Goal: Book appointment/travel/reservation

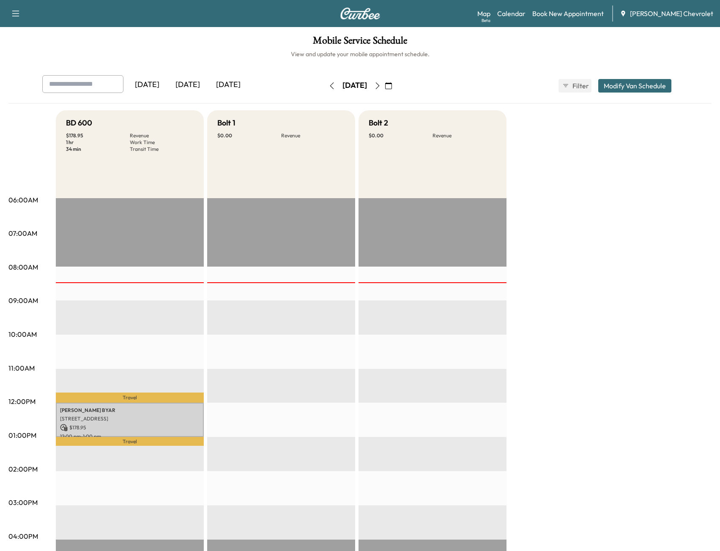
click at [86, 27] on div "Mobile Service Schedule View and update your mobile appointment schedule. [DATE…" at bounding box center [360, 390] width 720 height 726
click at [576, 327] on div "BD 600 $ 178.95 Revenue 1 hr Work Time 34 min Transit Time Travel [PERSON_NAME]…" at bounding box center [383, 427] width 655 height 634
click at [381, 86] on icon "button" at bounding box center [377, 85] width 7 height 7
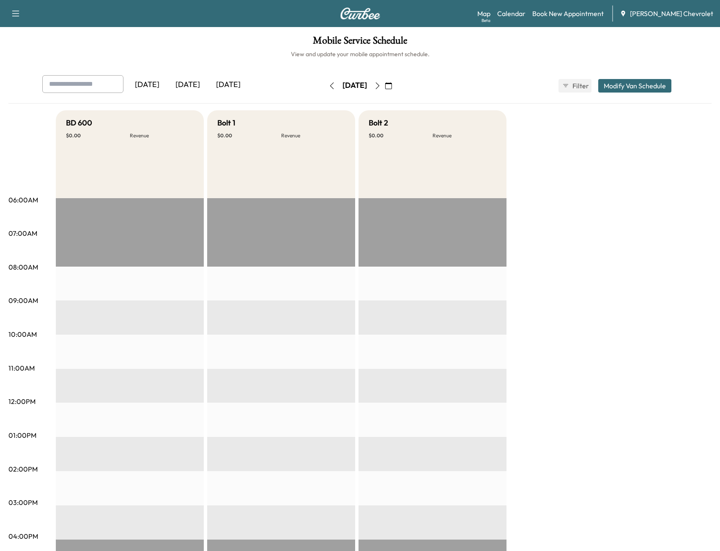
click at [328, 86] on icon "button" at bounding box center [331, 85] width 7 height 7
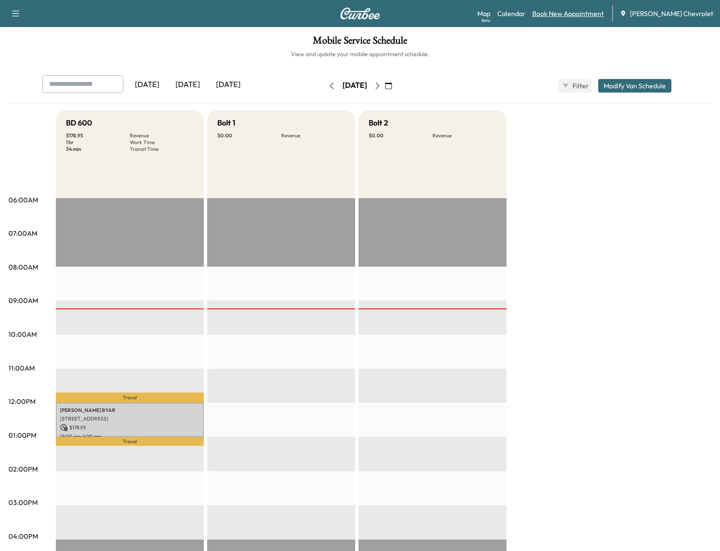
click at [569, 16] on link "Book New Appointment" at bounding box center [567, 13] width 71 height 10
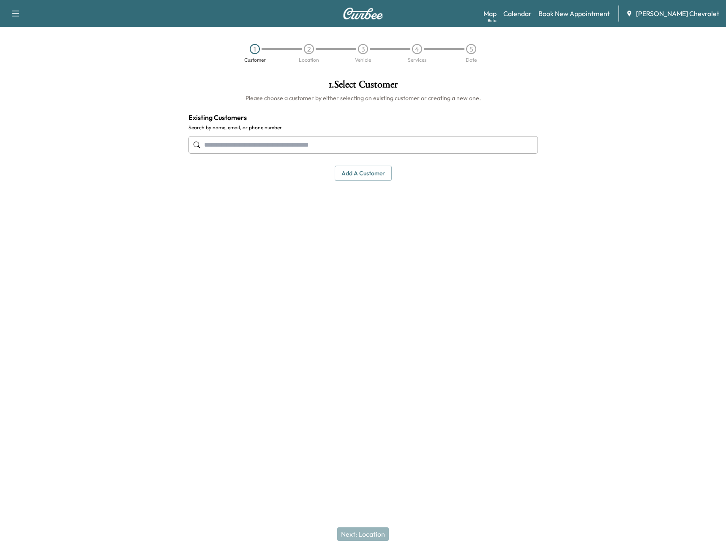
click at [339, 145] on input "text" at bounding box center [362, 145] width 349 height 18
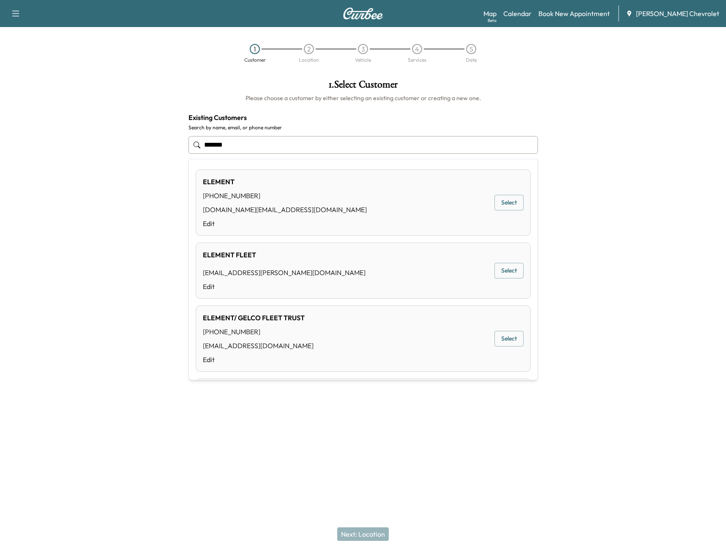
click at [287, 264] on div "ELEMENT FLEET [EMAIL_ADDRESS][PERSON_NAME][DOMAIN_NAME] Edit" at bounding box center [284, 271] width 163 height 42
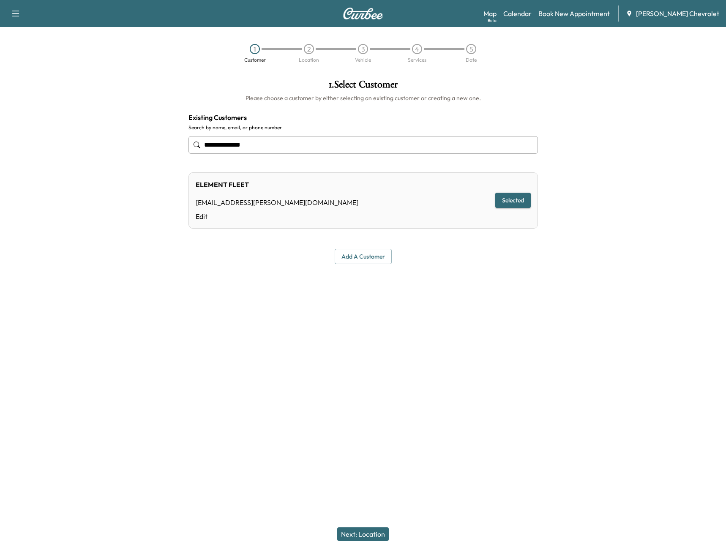
type input "**********"
click at [513, 205] on button "Selected" at bounding box center [512, 201] width 35 height 16
click at [352, 537] on button "Next: Location" at bounding box center [363, 534] width 52 height 14
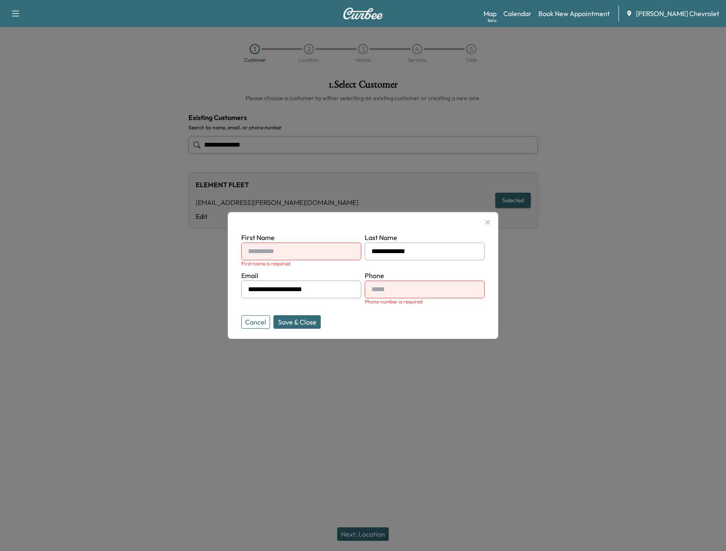
click at [323, 256] on input "text" at bounding box center [301, 252] width 120 height 18
type input "*******"
type input "**********"
click at [307, 323] on button "Save & Close" at bounding box center [296, 322] width 47 height 14
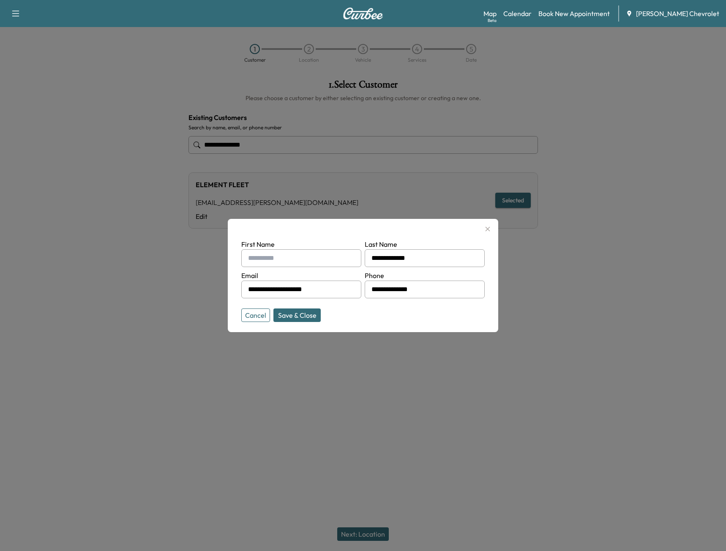
type input "**********"
type input "*******"
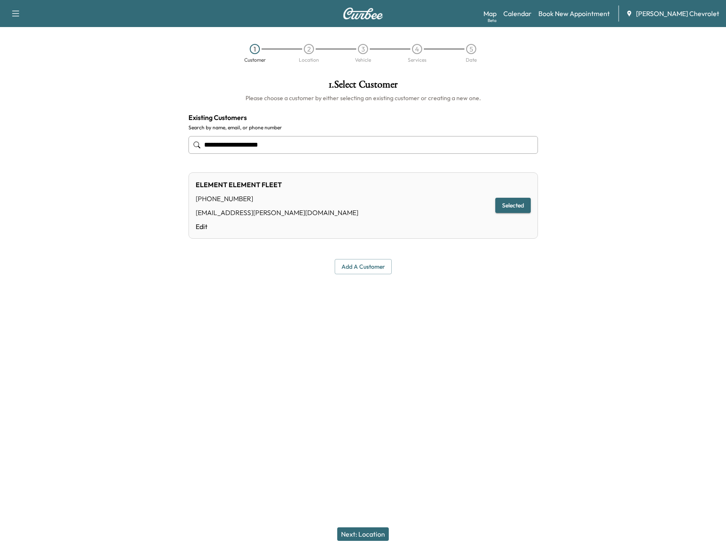
click at [362, 537] on button "Next: Location" at bounding box center [363, 534] width 52 height 14
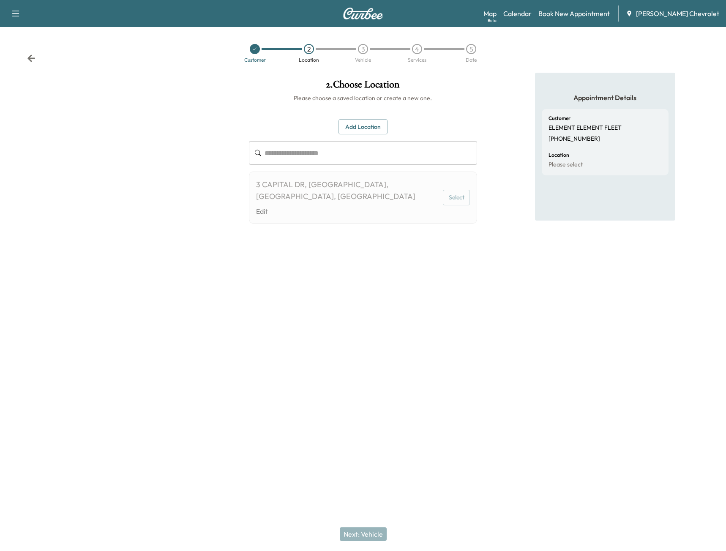
click at [452, 190] on button "Select" at bounding box center [456, 198] width 27 height 16
drag, startPoint x: 432, startPoint y: 182, endPoint x: 416, endPoint y: 188, distance: 17.5
click at [431, 183] on div "3 CAPITAL DR, [GEOGRAPHIC_DATA], [GEOGRAPHIC_DATA], [GEOGRAPHIC_DATA] Edit Sele…" at bounding box center [363, 198] width 229 height 52
click at [359, 147] on input "text" at bounding box center [371, 153] width 213 height 24
click at [130, 282] on div at bounding box center [121, 211] width 242 height 276
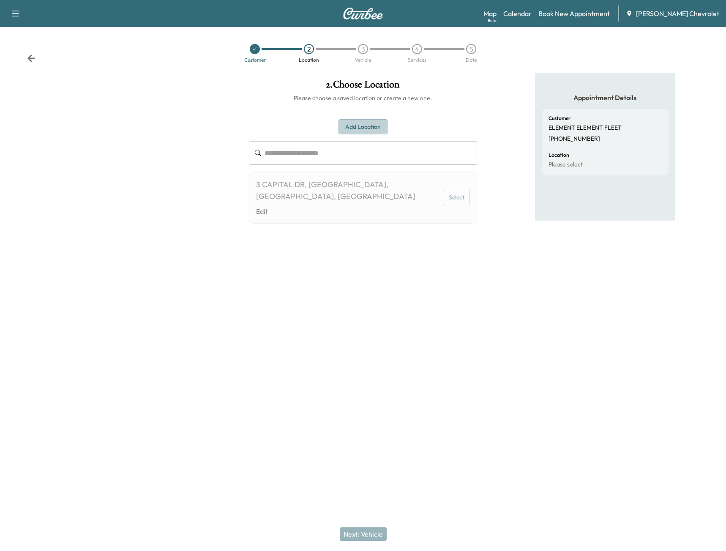
click at [362, 128] on button "Add Location" at bounding box center [362, 127] width 49 height 16
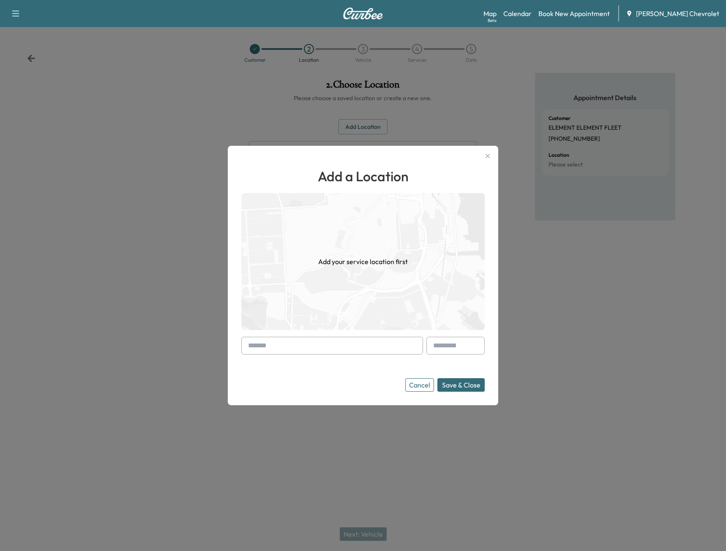
click at [343, 152] on div "Add a Location Add your service location first Cancel Save & Close" at bounding box center [363, 275] width 270 height 259
click at [311, 348] on input "text" at bounding box center [332, 346] width 182 height 18
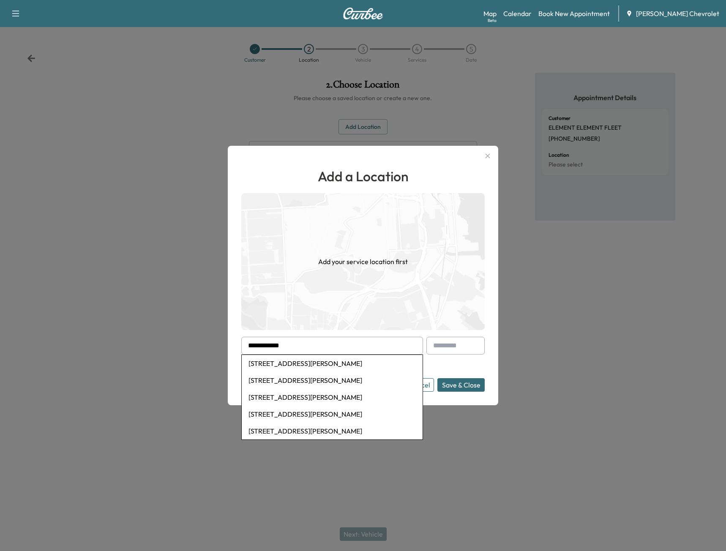
click at [311, 363] on li "[STREET_ADDRESS][PERSON_NAME]" at bounding box center [332, 363] width 181 height 17
type input "**********"
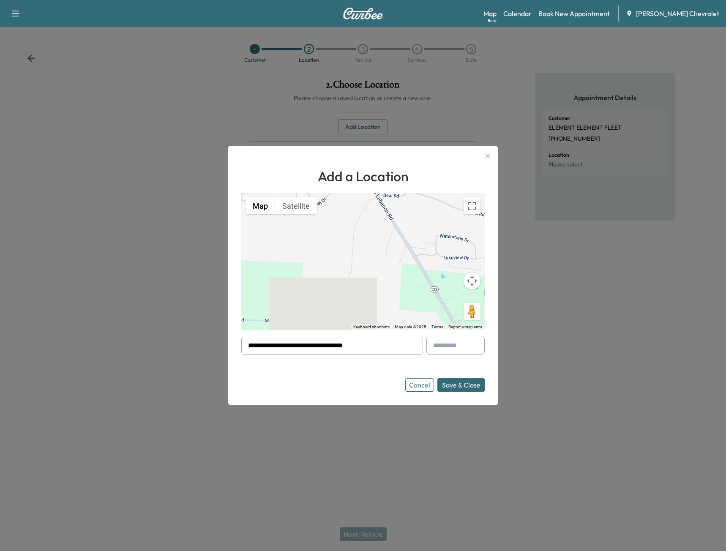
click at [478, 391] on button "Save & Close" at bounding box center [460, 385] width 47 height 14
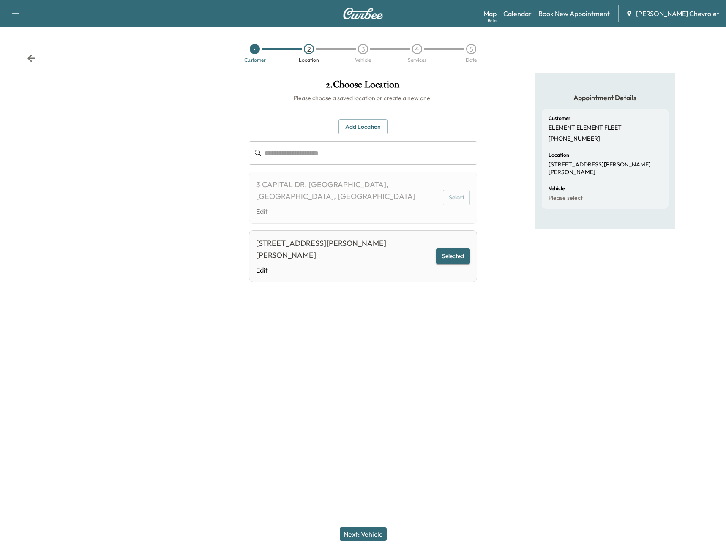
click at [454, 248] on button "Selected" at bounding box center [453, 256] width 34 height 16
click at [367, 529] on button "Next: Vehicle" at bounding box center [363, 534] width 47 height 14
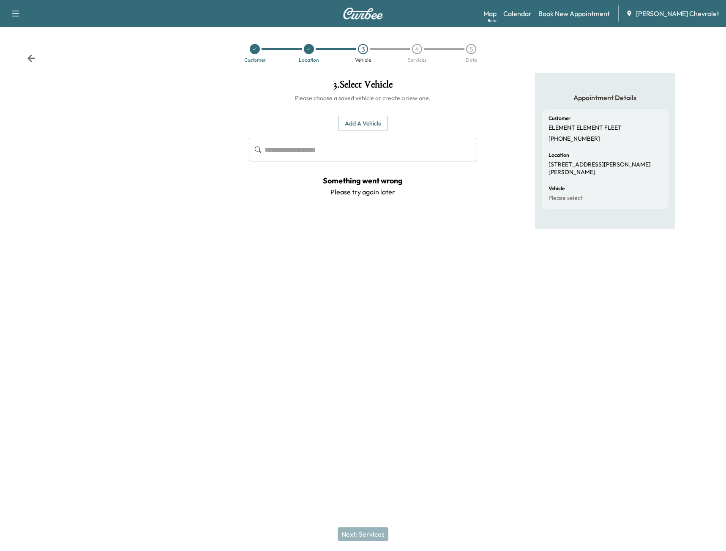
click at [359, 123] on button "Add a Vehicle" at bounding box center [363, 124] width 50 height 16
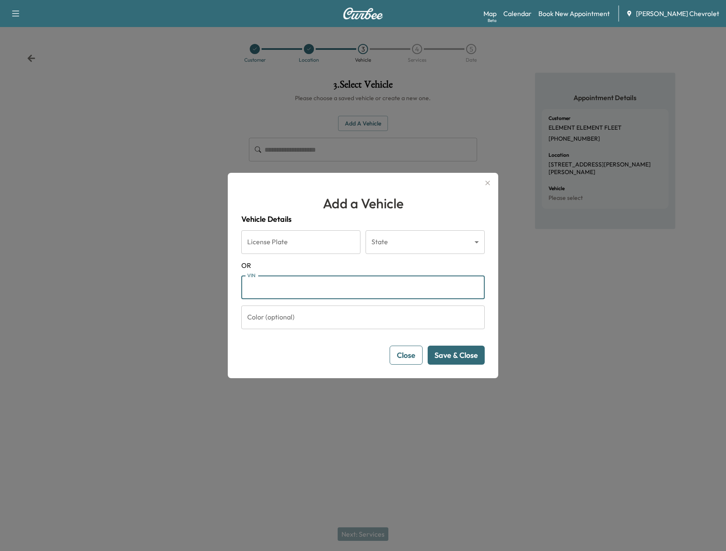
paste input "**********"
type input "**********"
click at [445, 347] on button "Save & Close" at bounding box center [456, 355] width 57 height 19
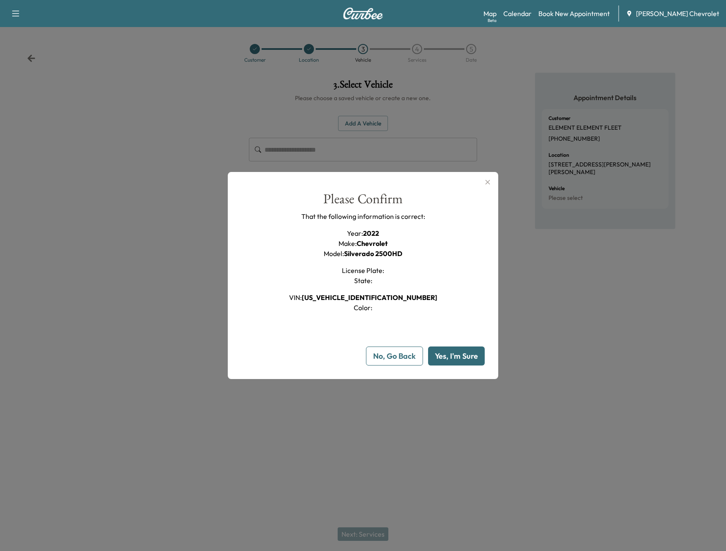
click at [450, 355] on button "Yes, I'm Sure" at bounding box center [456, 356] width 57 height 19
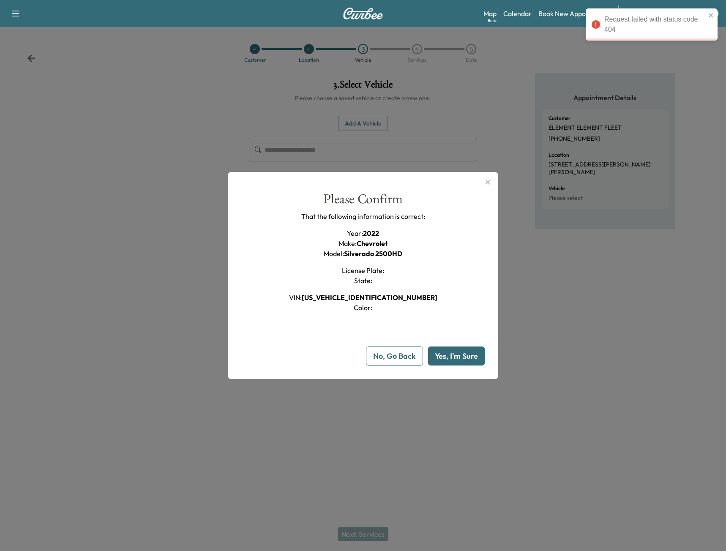
click at [444, 359] on button "Yes, I'm Sure" at bounding box center [456, 356] width 57 height 19
click at [710, 58] on div "Request failed with status code 404" at bounding box center [652, 63] width 132 height 32
click at [710, 55] on icon "close" at bounding box center [711, 54] width 6 height 7
click at [390, 353] on button "No, Go Back" at bounding box center [394, 356] width 57 height 19
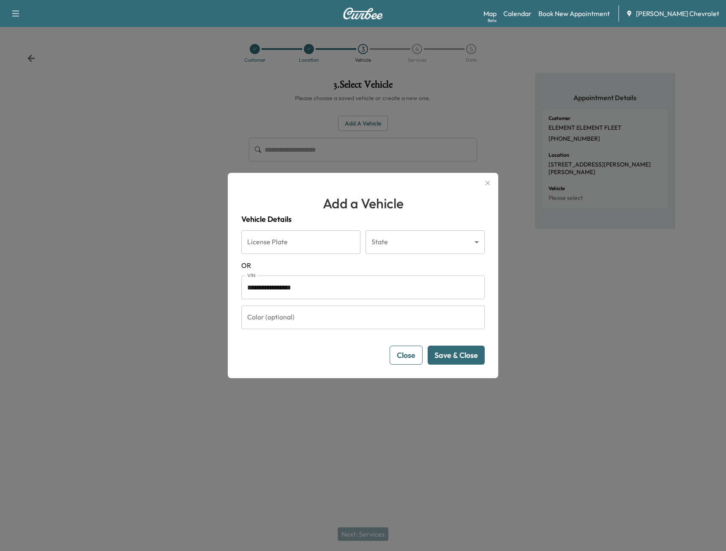
click at [447, 352] on button "Save & Close" at bounding box center [456, 355] width 57 height 19
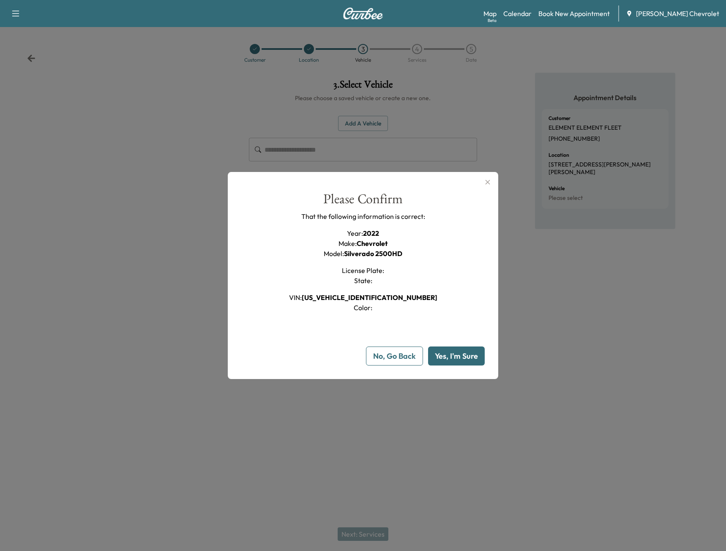
click at [447, 352] on button "Yes, I'm Sure" at bounding box center [456, 356] width 57 height 19
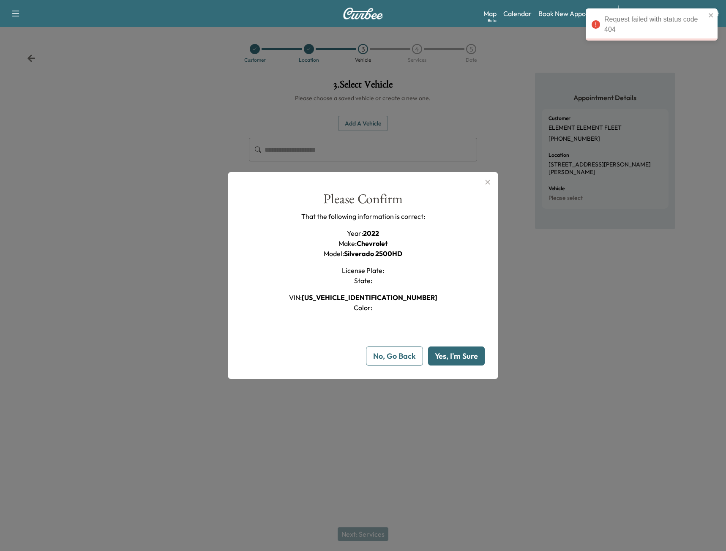
click at [513, 228] on div at bounding box center [363, 275] width 726 height 551
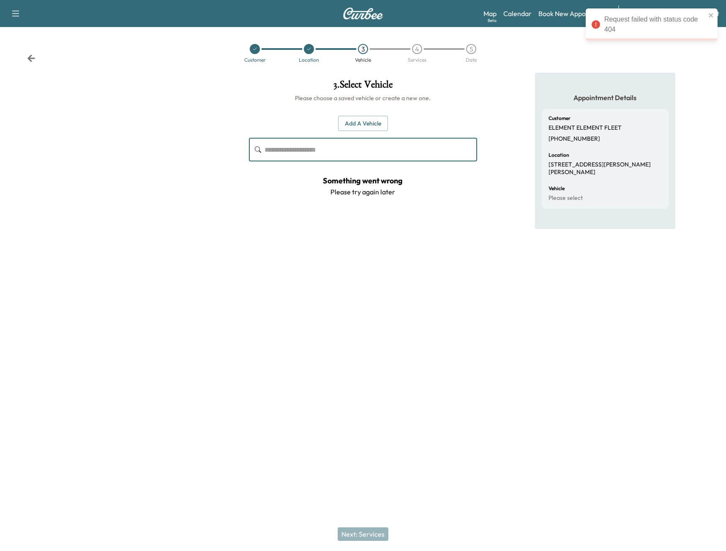
click at [348, 153] on input "text" at bounding box center [371, 150] width 213 height 24
click at [355, 123] on button "Add a Vehicle" at bounding box center [363, 124] width 50 height 16
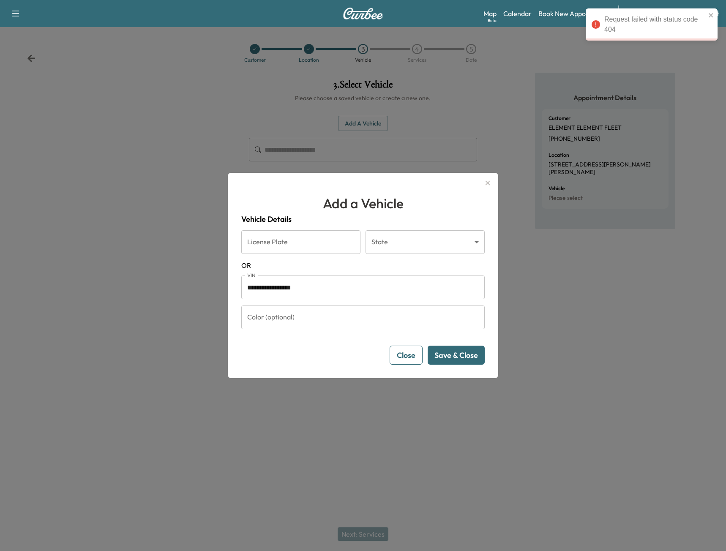
click at [482, 360] on button "Save & Close" at bounding box center [456, 355] width 57 height 19
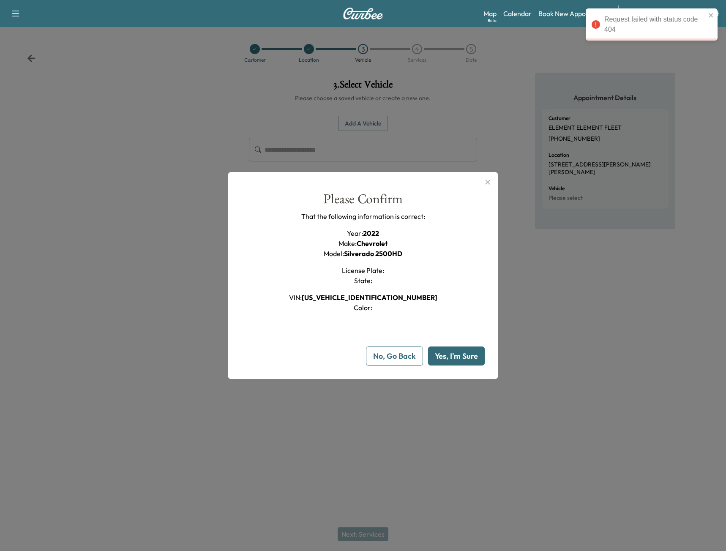
click at [469, 360] on button "Yes, I'm Sure" at bounding box center [456, 356] width 57 height 19
click at [497, 164] on div at bounding box center [363, 275] width 726 height 551
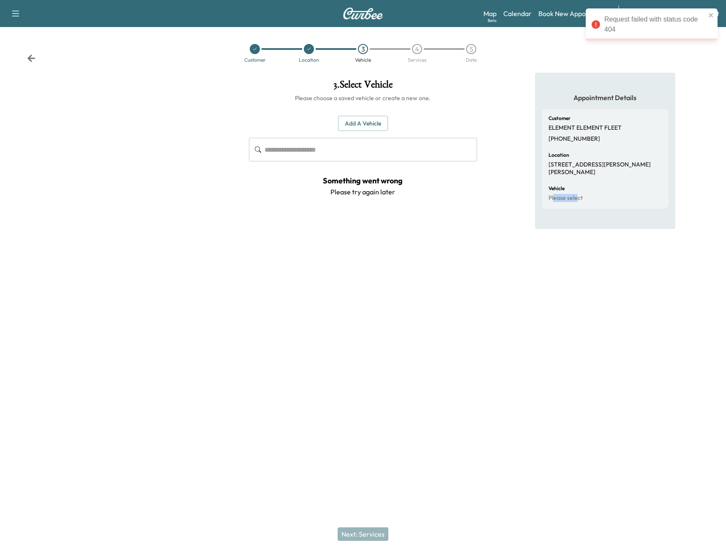
drag, startPoint x: 578, startPoint y: 191, endPoint x: 548, endPoint y: 195, distance: 30.7
click at [551, 195] on div "Customer ELEMENT ELEMENT FLEET [PHONE_NUMBER] Location [STREET_ADDRESS][PERSON_…" at bounding box center [605, 159] width 127 height 100
click at [610, 158] on div "Location [STREET_ADDRESS][PERSON_NAME][PERSON_NAME]" at bounding box center [604, 164] width 113 height 23
click at [30, 49] on div "Customer Location 3 Vehicle 4 Services 5 Date" at bounding box center [363, 53] width 726 height 39
click at [30, 59] on icon at bounding box center [31, 58] width 8 height 7
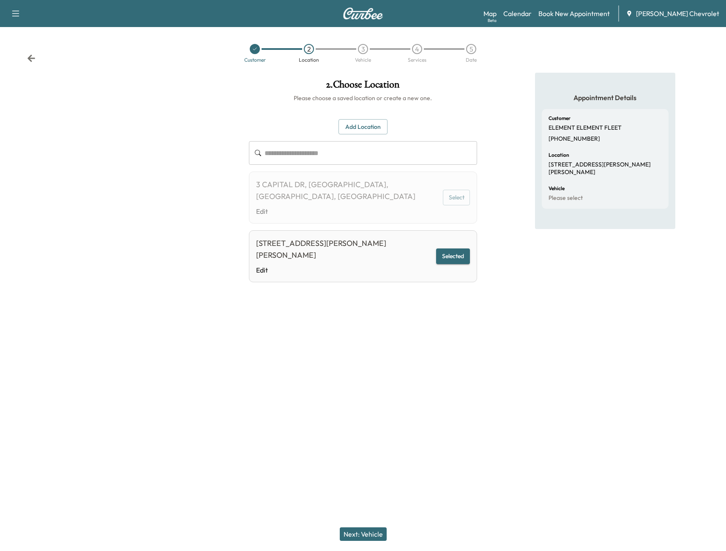
click at [374, 147] on input "text" at bounding box center [371, 153] width 213 height 24
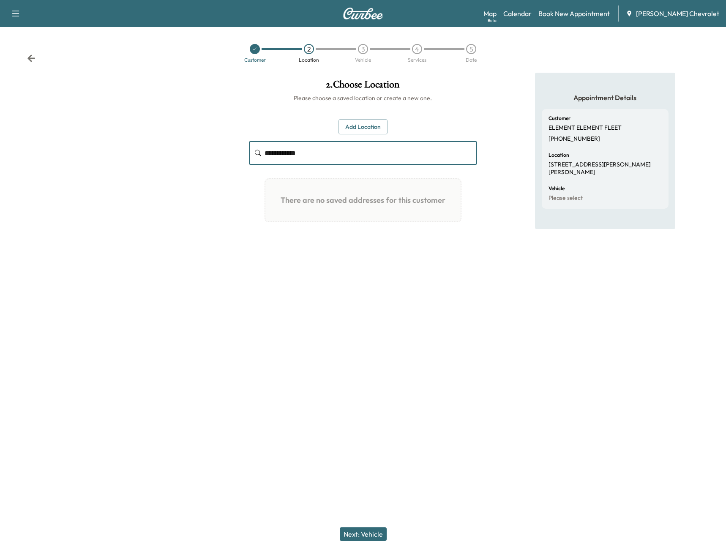
type input "**********"
click at [356, 117] on div "**********" at bounding box center [363, 163] width 242 height 180
click at [349, 134] on button "Add Location" at bounding box center [362, 127] width 49 height 16
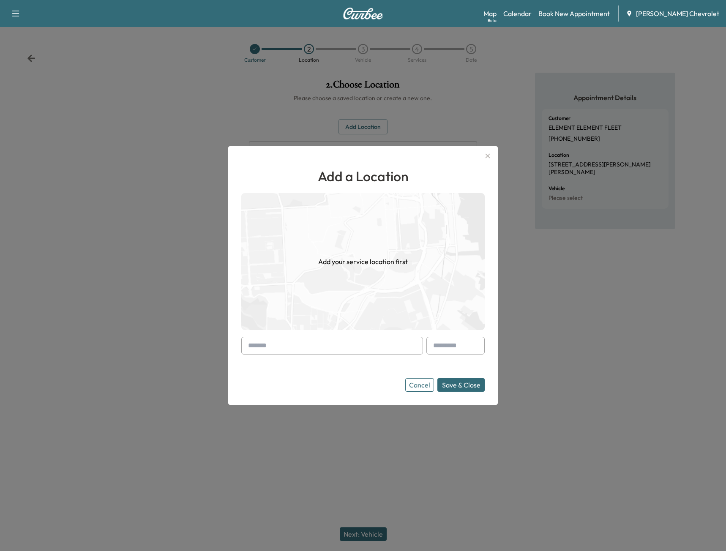
click at [284, 350] on input "text" at bounding box center [332, 346] width 182 height 18
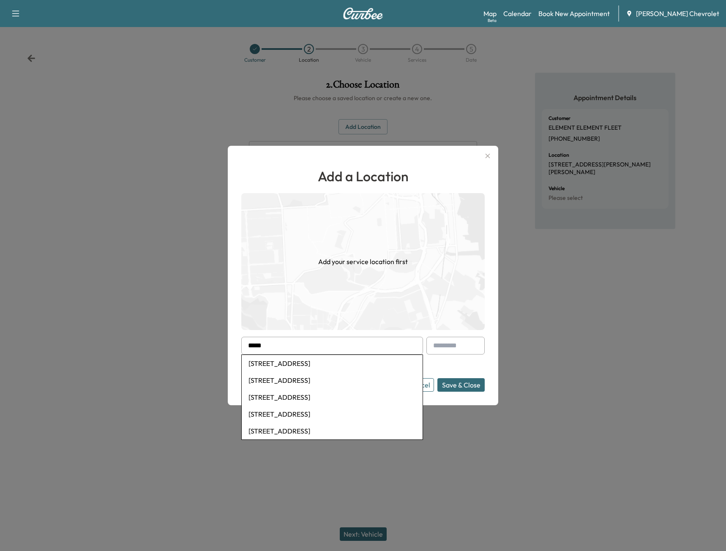
click at [334, 360] on li "[STREET_ADDRESS]" at bounding box center [332, 363] width 181 height 17
type input "**********"
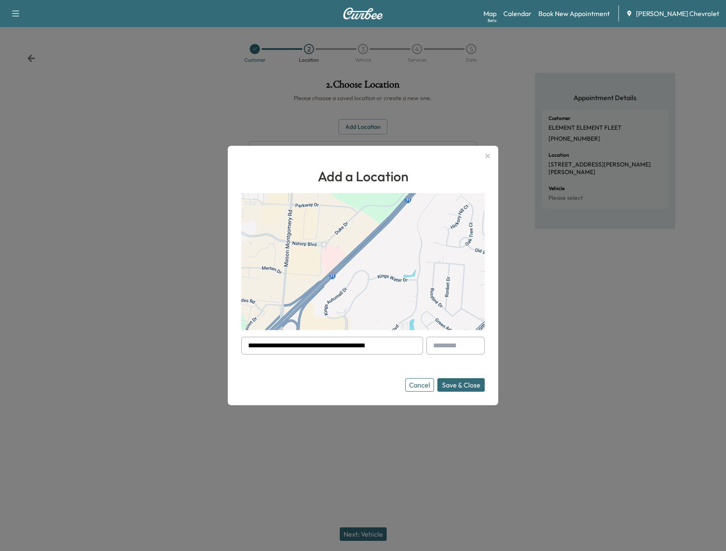
click at [449, 380] on button "Save & Close" at bounding box center [460, 385] width 47 height 14
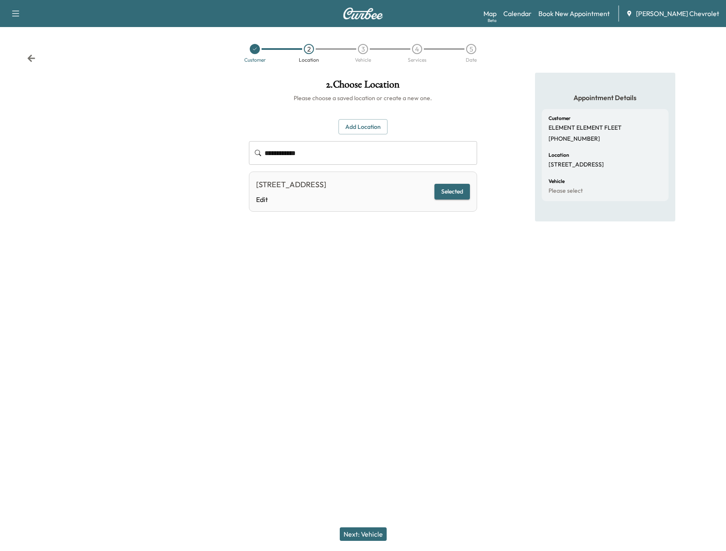
click at [371, 532] on button "Next: Vehicle" at bounding box center [363, 534] width 47 height 14
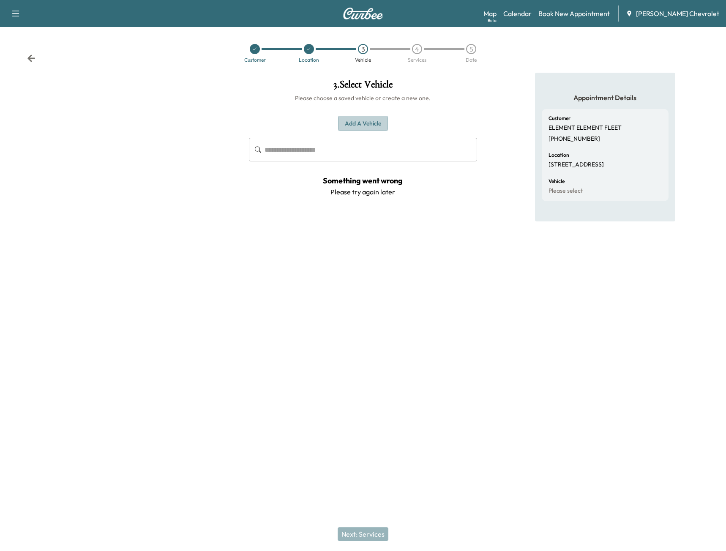
click at [366, 131] on button "Add a Vehicle" at bounding box center [363, 124] width 50 height 16
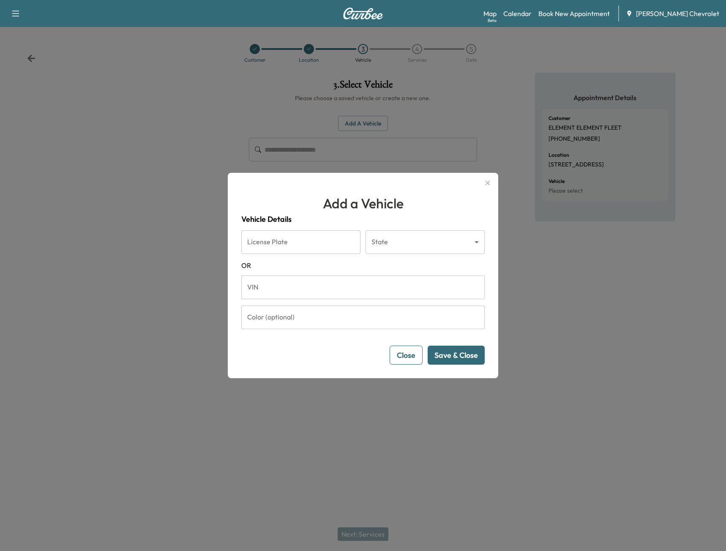
click at [432, 495] on div at bounding box center [363, 275] width 726 height 551
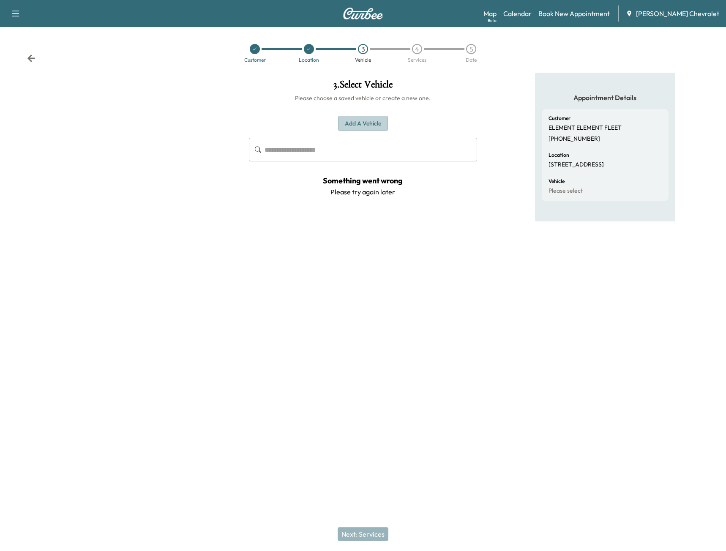
click at [366, 120] on button "Add a Vehicle" at bounding box center [363, 124] width 50 height 16
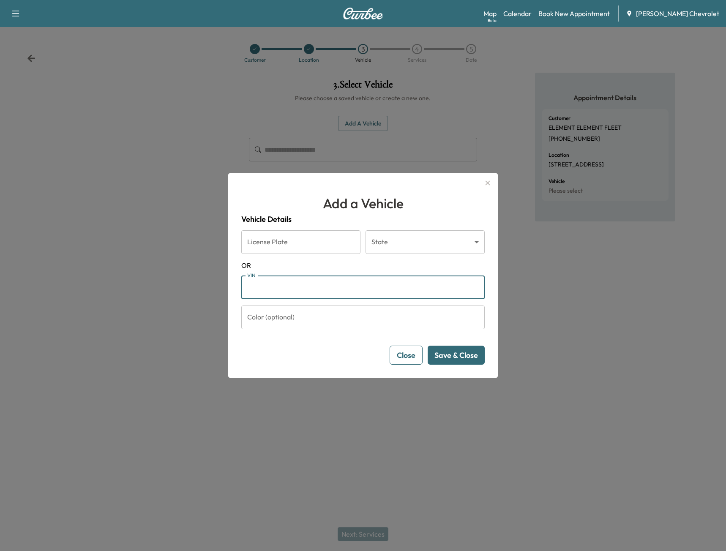
paste input "**********"
type input "**********"
click at [471, 345] on form "**********" at bounding box center [362, 297] width 243 height 134
click at [467, 354] on button "Save & Close" at bounding box center [456, 355] width 57 height 19
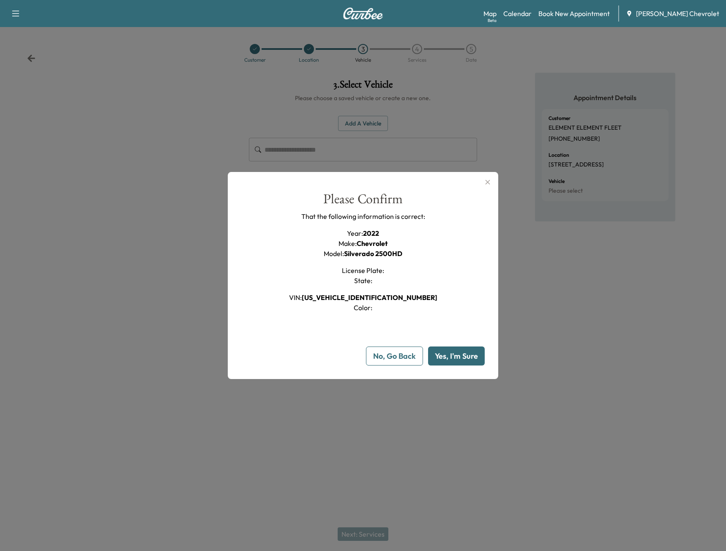
click at [467, 354] on button "Yes, I'm Sure" at bounding box center [456, 356] width 57 height 19
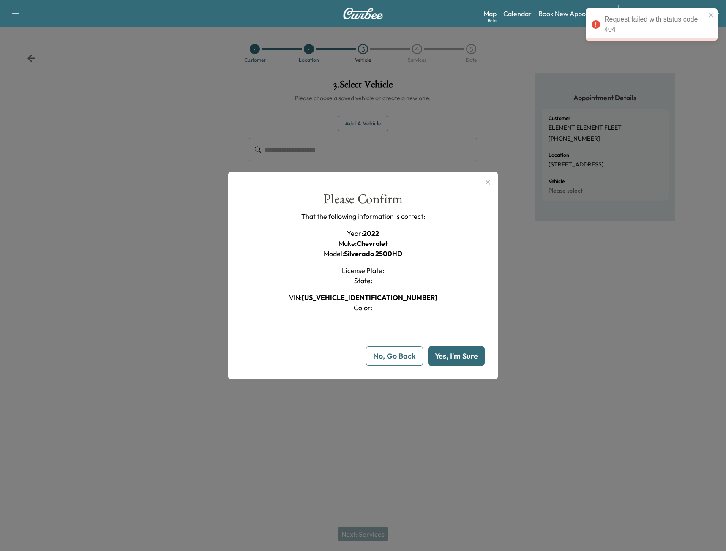
click at [490, 185] on icon "button" at bounding box center [488, 182] width 10 height 10
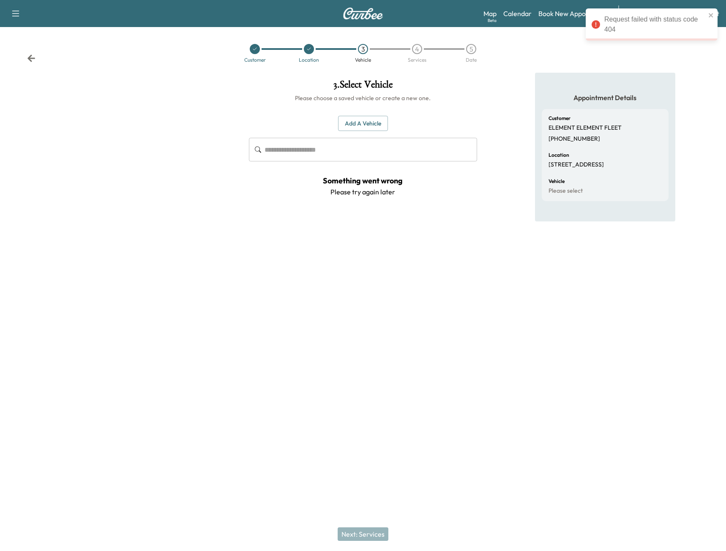
click at [117, 87] on div at bounding box center [121, 211] width 242 height 276
